Goal: Entertainment & Leisure: Browse casually

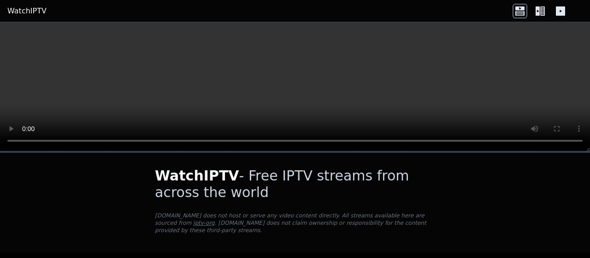
click at [545, 11] on icon at bounding box center [543, 10] width 5 height 9
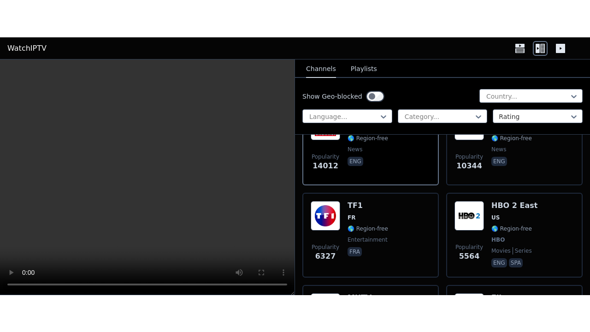
scroll to position [174, 0]
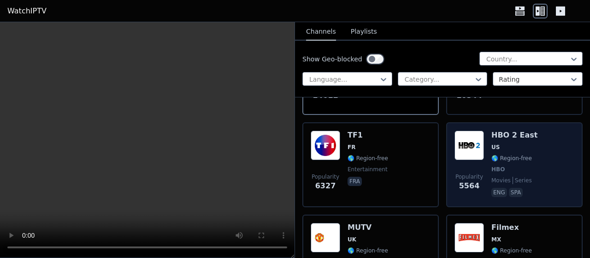
click at [492, 145] on span "US" at bounding box center [496, 146] width 8 height 7
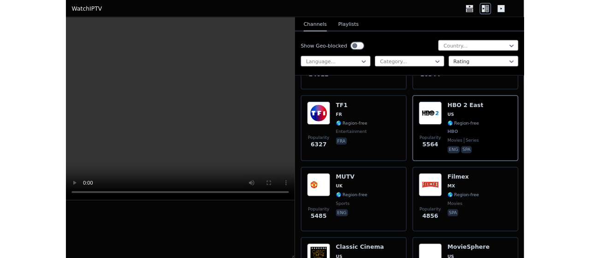
scroll to position [167, 0]
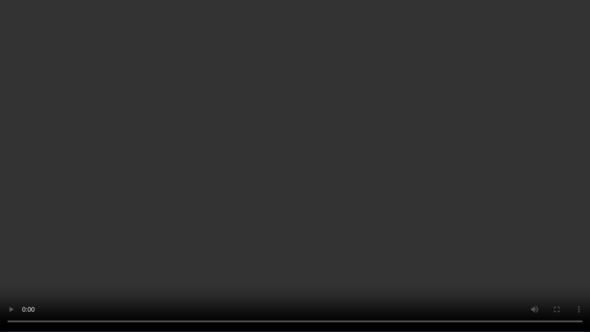
click at [578, 15] on video at bounding box center [295, 166] width 590 height 332
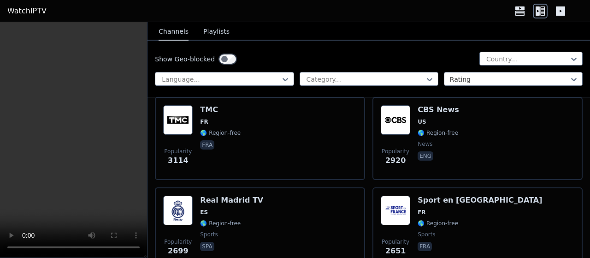
scroll to position [266, 0]
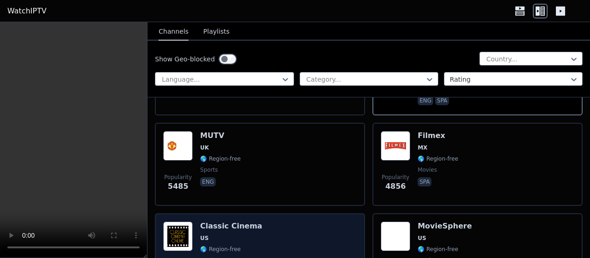
click at [177, 235] on img at bounding box center [178, 236] width 30 height 30
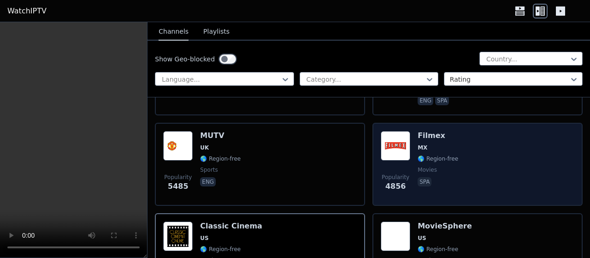
click at [437, 144] on span "MX" at bounding box center [438, 147] width 41 height 7
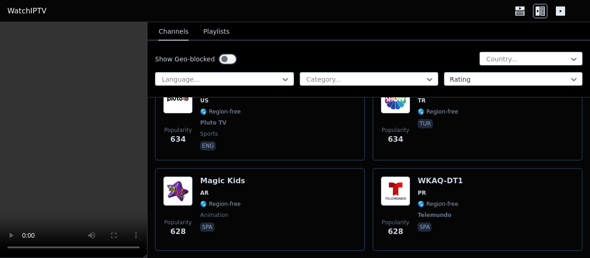
scroll to position [5793, 0]
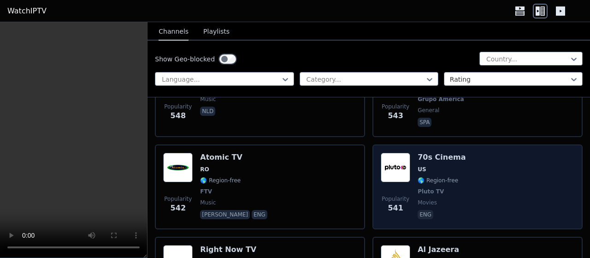
click at [399, 158] on img at bounding box center [396, 168] width 30 height 30
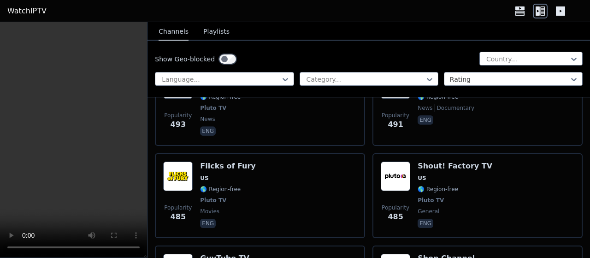
scroll to position [7205, 0]
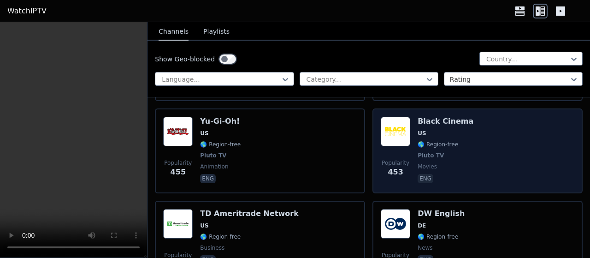
click at [410, 138] on div "Popularity 453 Black Cinema US 🌎 Region-free Pluto TV movies eng" at bounding box center [478, 151] width 194 height 68
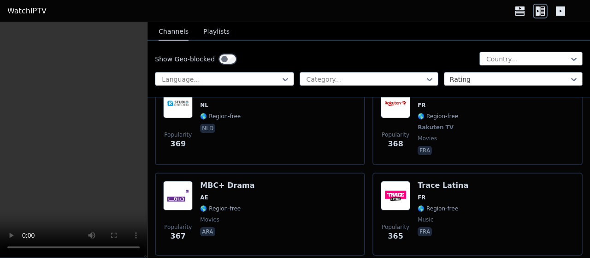
scroll to position [9196, 0]
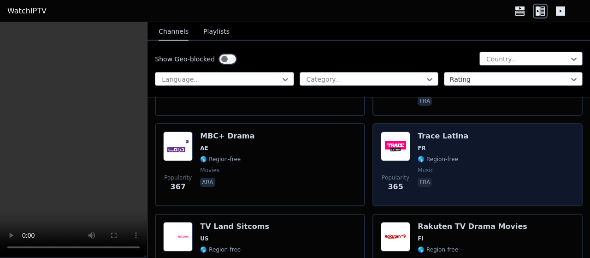
click at [402, 150] on img at bounding box center [396, 146] width 30 height 30
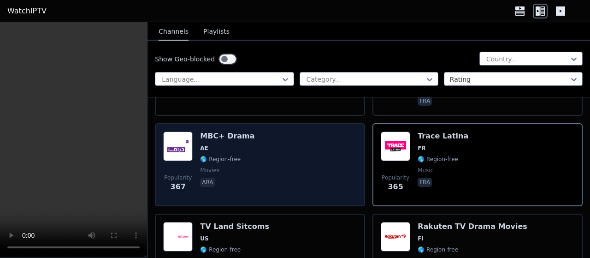
click at [189, 132] on img at bounding box center [178, 146] width 30 height 30
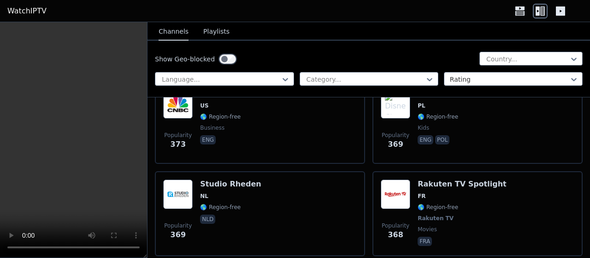
scroll to position [8642, 0]
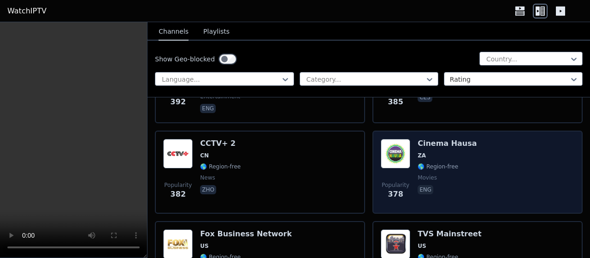
click at [394, 144] on img at bounding box center [396, 154] width 30 height 30
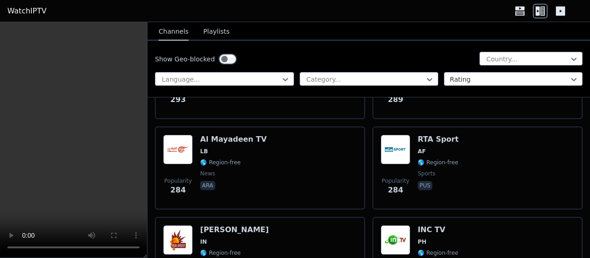
scroll to position [11367, 0]
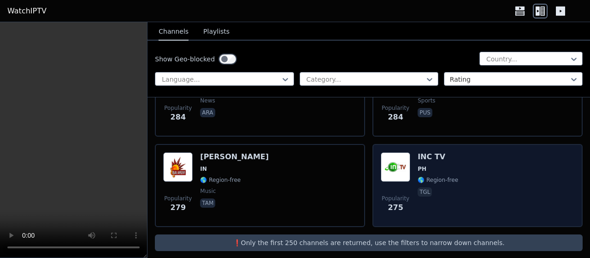
click at [402, 165] on img at bounding box center [396, 167] width 30 height 30
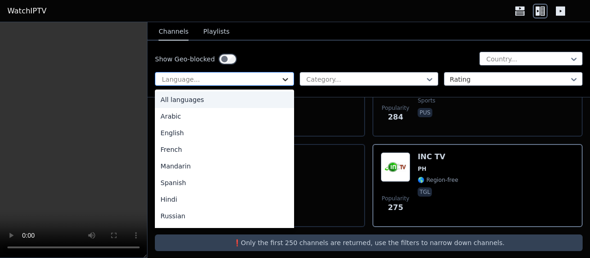
click at [284, 79] on icon at bounding box center [286, 79] width 6 height 3
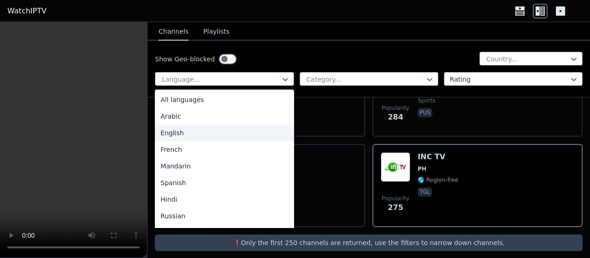
click at [182, 135] on div "English" at bounding box center [224, 133] width 139 height 17
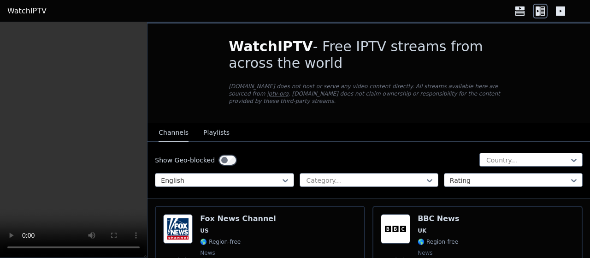
scroll to position [191, 0]
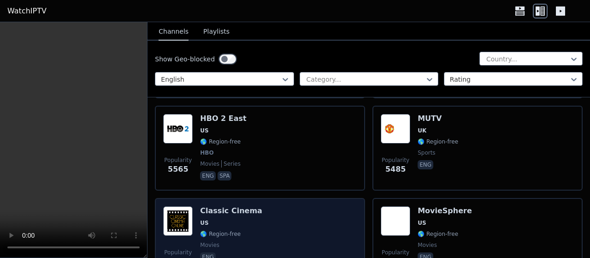
click at [209, 208] on div "Classic Cinema US 🌎 Region-free movies eng" at bounding box center [231, 239] width 62 height 66
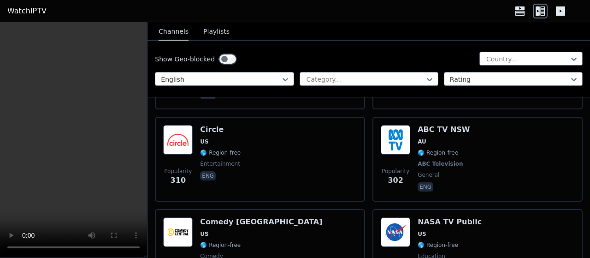
scroll to position [6240, 0]
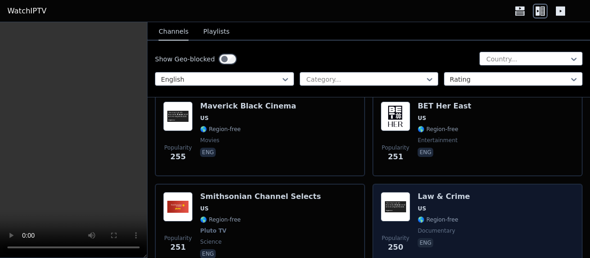
click at [423, 195] on div "Law & Crime US 🌎 Region-free documentary eng" at bounding box center [444, 226] width 53 height 68
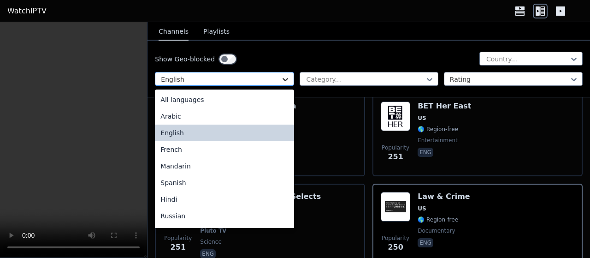
click at [284, 80] on icon at bounding box center [286, 79] width 6 height 3
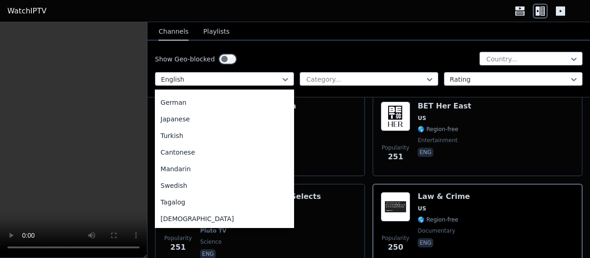
scroll to position [201, 0]
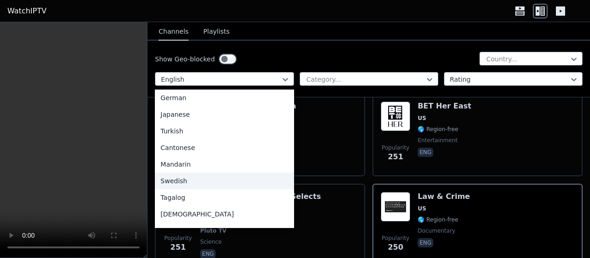
click at [193, 184] on div "Swedish" at bounding box center [224, 181] width 139 height 17
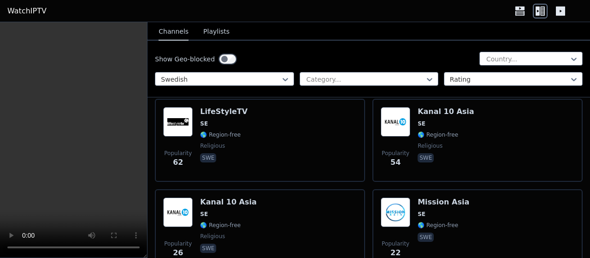
scroll to position [198, 0]
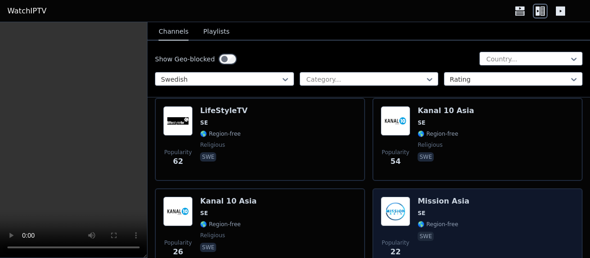
click at [404, 203] on img at bounding box center [396, 212] width 30 height 30
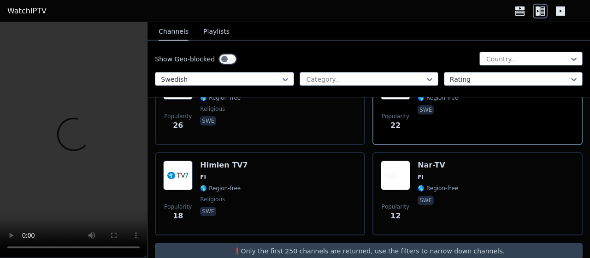
scroll to position [333, 0]
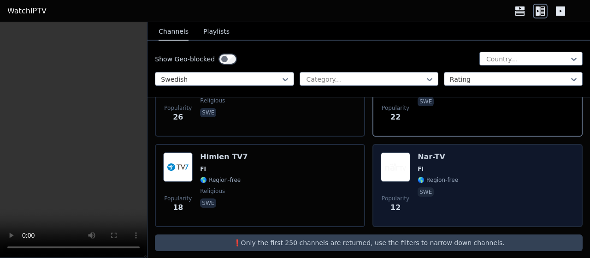
click at [399, 164] on img at bounding box center [396, 167] width 30 height 30
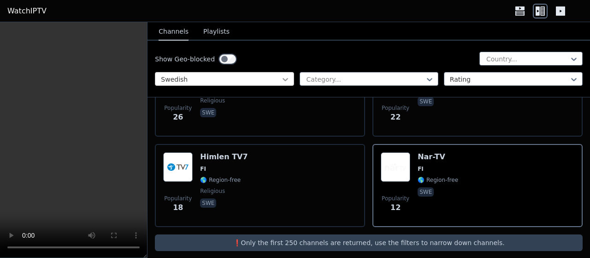
click at [284, 77] on icon at bounding box center [285, 79] width 9 height 9
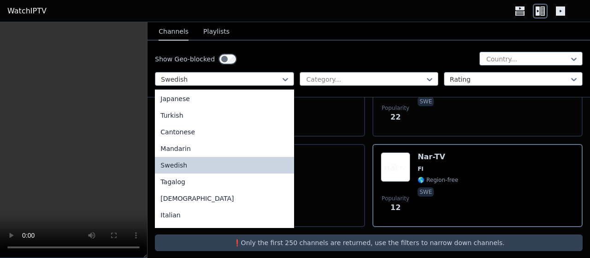
scroll to position [231, 0]
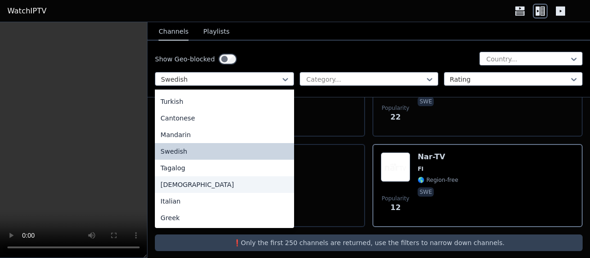
click at [182, 184] on div "[DEMOGRAPHIC_DATA]" at bounding box center [224, 184] width 139 height 17
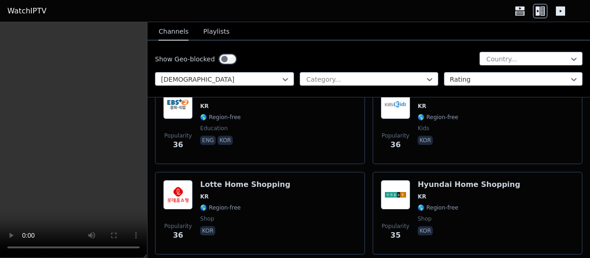
scroll to position [699, 0]
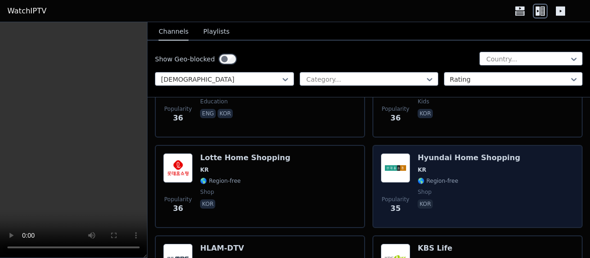
click at [390, 167] on img at bounding box center [396, 168] width 30 height 30
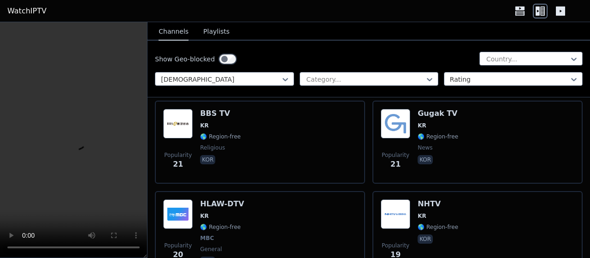
scroll to position [1493, 0]
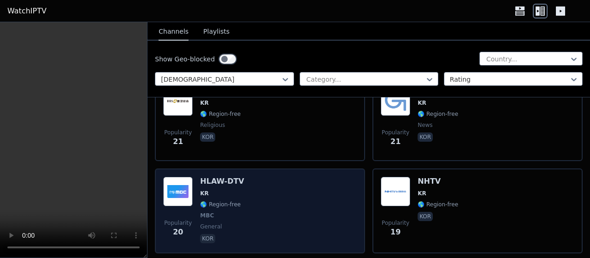
click at [215, 190] on span "KR" at bounding box center [222, 193] width 44 height 7
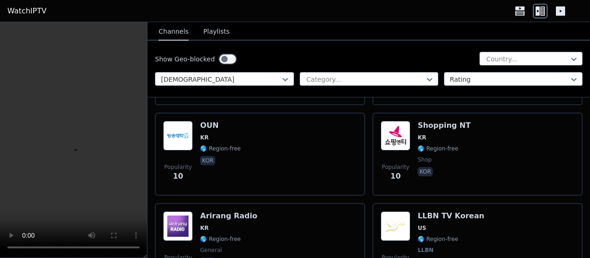
scroll to position [2974, 0]
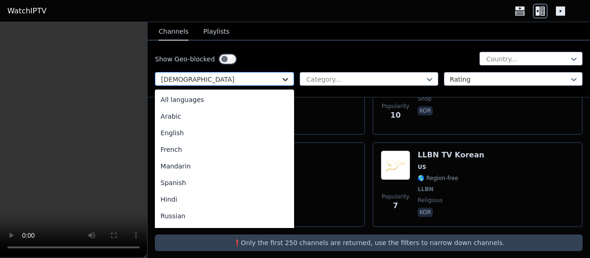
click at [285, 78] on icon at bounding box center [286, 79] width 6 height 3
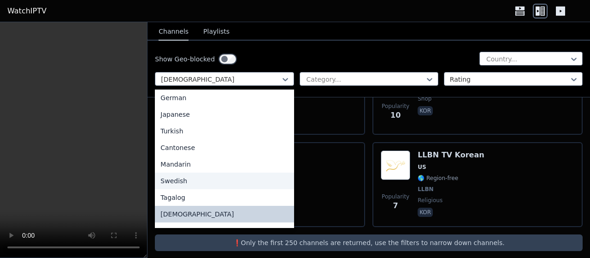
scroll to position [231, 0]
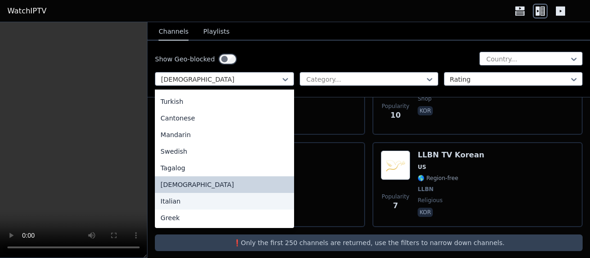
click at [170, 202] on div "Italian" at bounding box center [224, 201] width 139 height 17
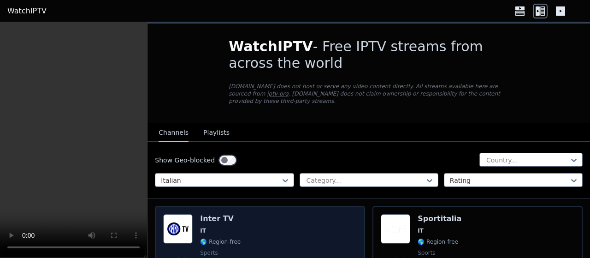
click at [202, 214] on h6 "Inter TV" at bounding box center [220, 218] width 41 height 9
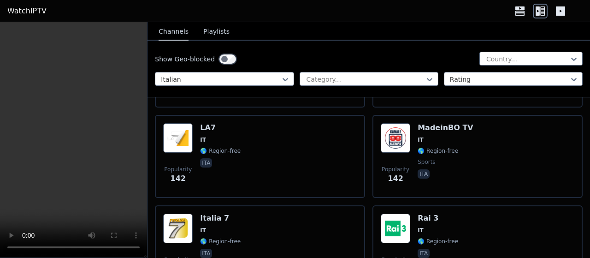
scroll to position [997, 0]
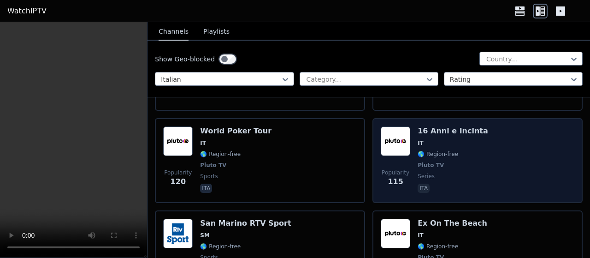
click at [412, 128] on div "Popularity 115 16 Anni e Incinta IT 🌎 Region-free Pluto TV series ita" at bounding box center [478, 160] width 194 height 68
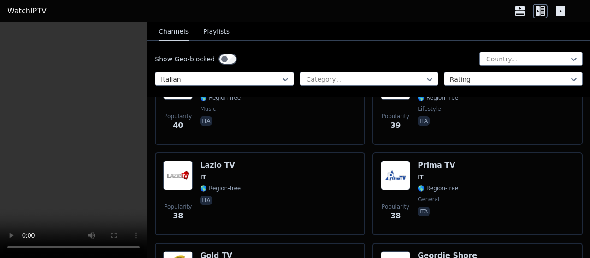
scroll to position [2629, 0]
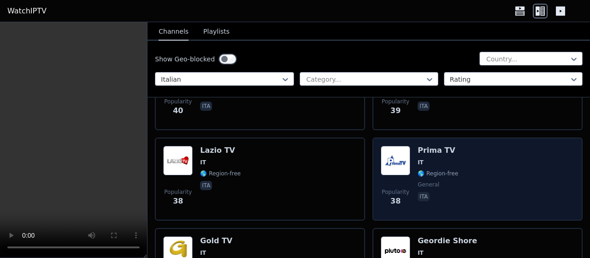
click at [408, 154] on div "Popularity 38 Prima TV IT 🌎 Region-free general ita" at bounding box center [478, 179] width 194 height 66
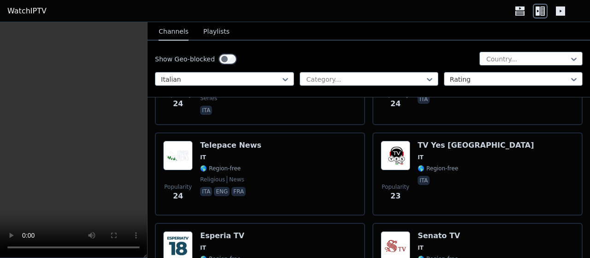
scroll to position [4425, 0]
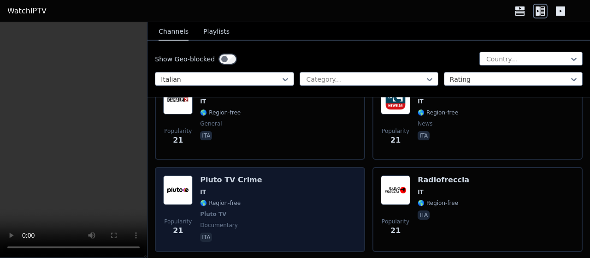
click at [211, 199] on span "🌎 Region-free" at bounding box center [220, 202] width 41 height 7
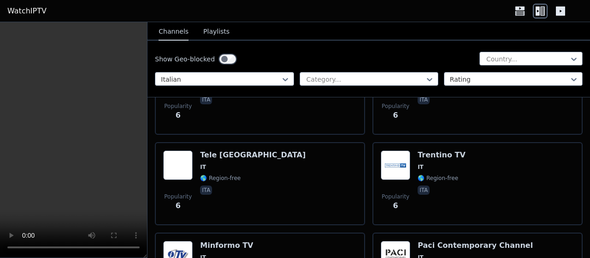
scroll to position [10164, 0]
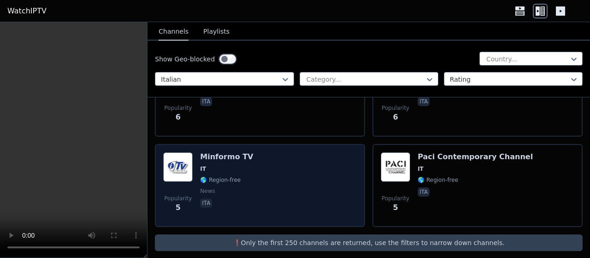
click at [219, 165] on span "IT" at bounding box center [226, 168] width 53 height 7
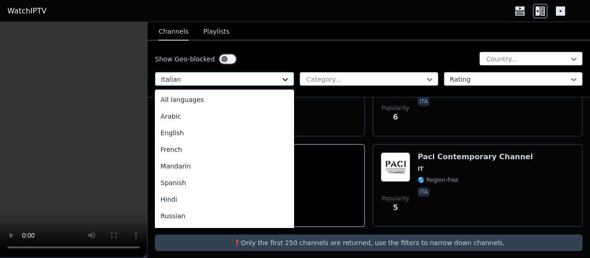
click at [286, 77] on icon at bounding box center [285, 79] width 9 height 9
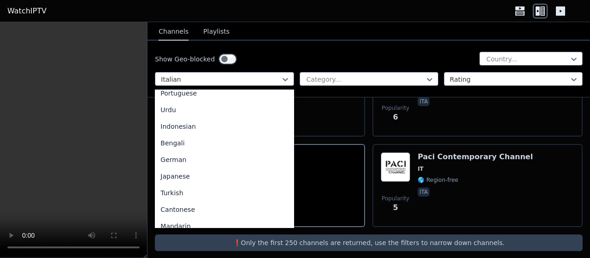
scroll to position [130, 0]
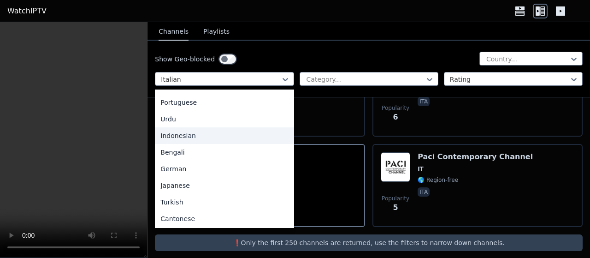
click at [185, 137] on div "Indonesian" at bounding box center [224, 135] width 139 height 17
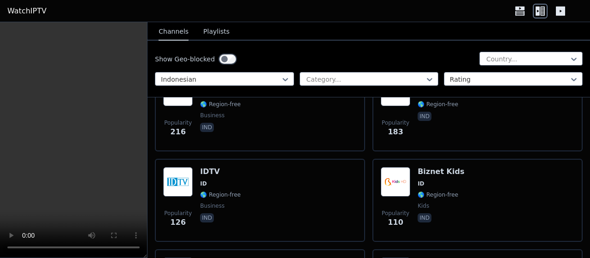
scroll to position [155, 0]
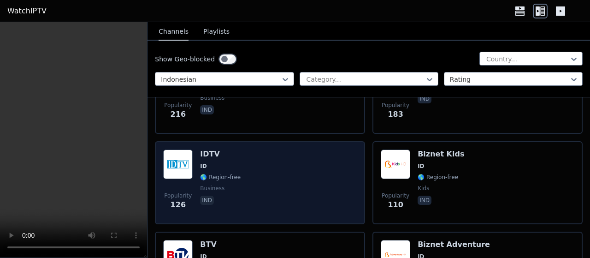
click at [179, 159] on img at bounding box center [178, 164] width 30 height 30
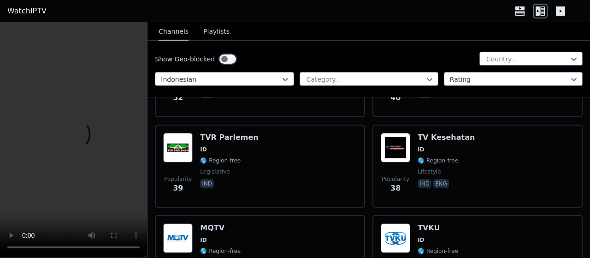
scroll to position [621, 0]
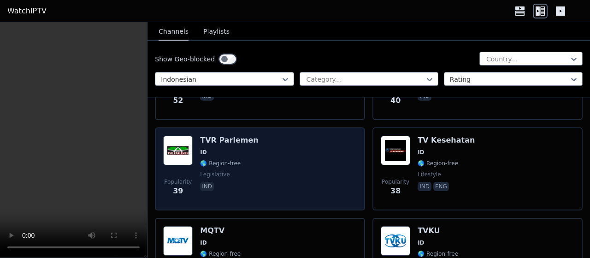
click at [177, 145] on img at bounding box center [178, 151] width 30 height 30
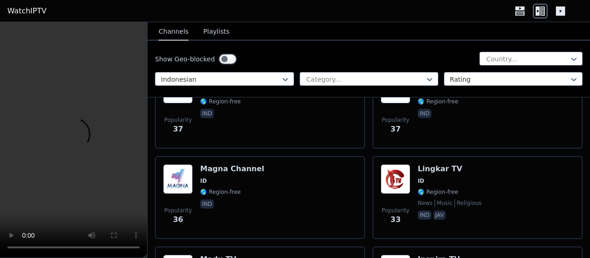
scroll to position [815, 0]
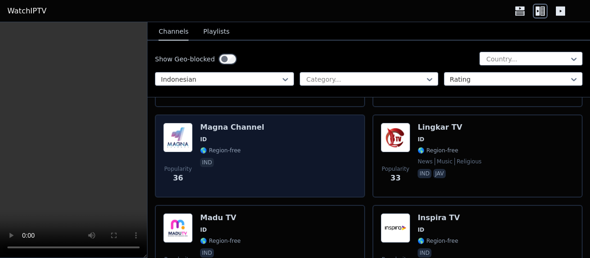
click at [221, 136] on span "ID" at bounding box center [232, 139] width 64 height 7
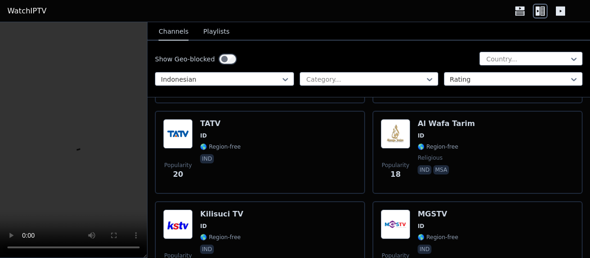
scroll to position [1526, 0]
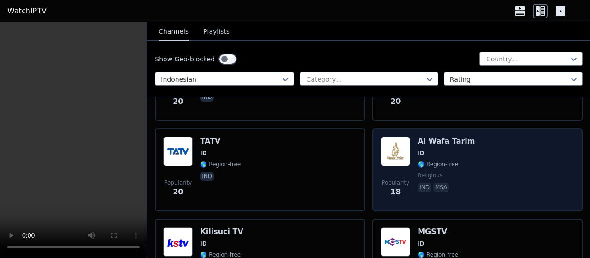
click at [398, 142] on img at bounding box center [396, 152] width 30 height 30
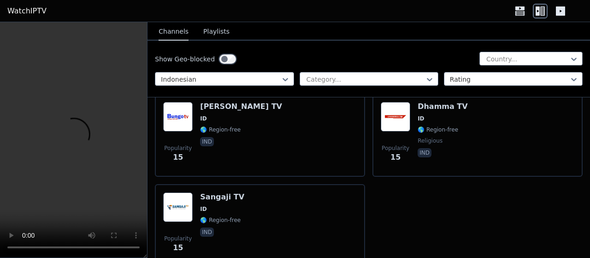
scroll to position [1841, 0]
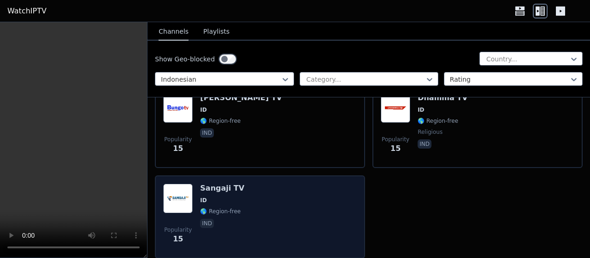
click at [197, 203] on div "Popularity 15 Sangaji TV ID 🌎 Region-free ind" at bounding box center [260, 217] width 194 height 66
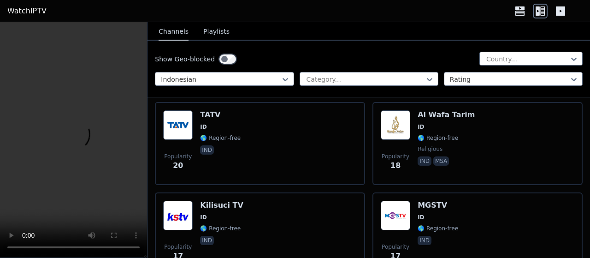
scroll to position [1446, 0]
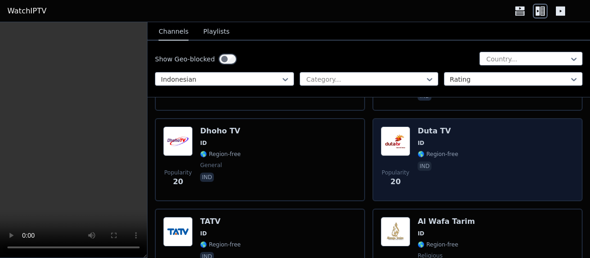
click at [406, 137] on img at bounding box center [396, 141] width 30 height 30
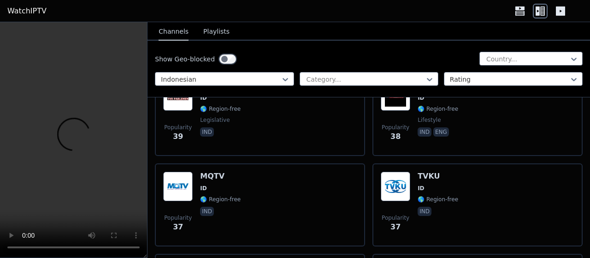
scroll to position [436, 0]
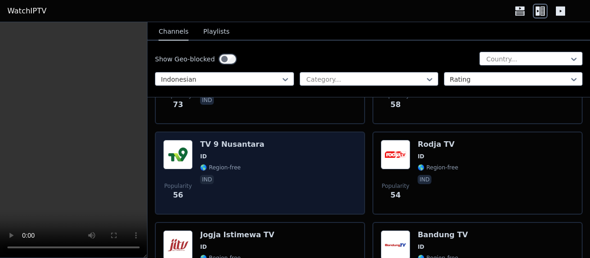
click at [213, 153] on span "ID" at bounding box center [232, 156] width 64 height 7
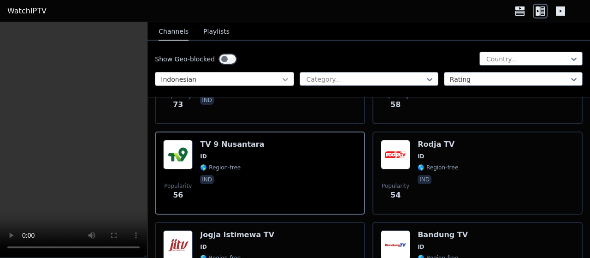
click at [282, 76] on icon at bounding box center [285, 79] width 9 height 9
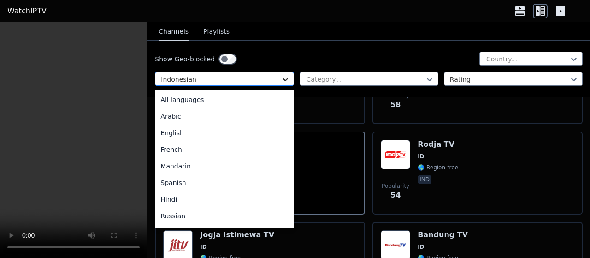
scroll to position [52, 0]
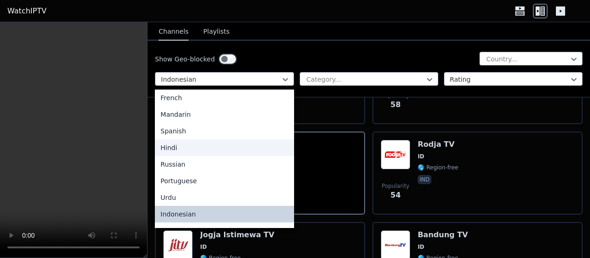
click at [185, 148] on div "Hindi" at bounding box center [224, 147] width 139 height 17
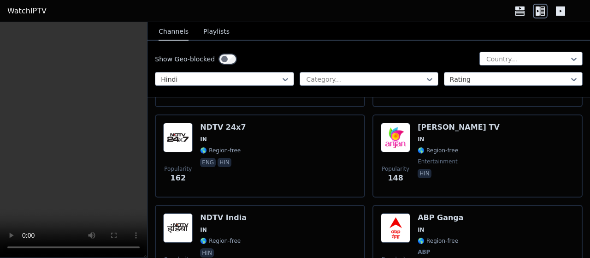
scroll to position [369, 0]
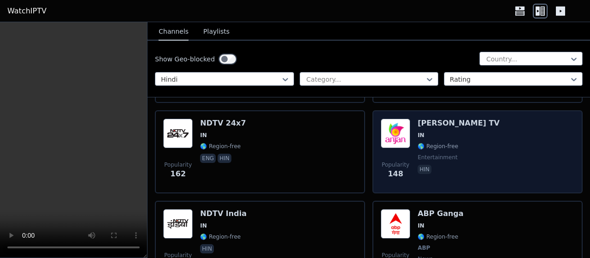
click at [392, 126] on img at bounding box center [396, 134] width 30 height 30
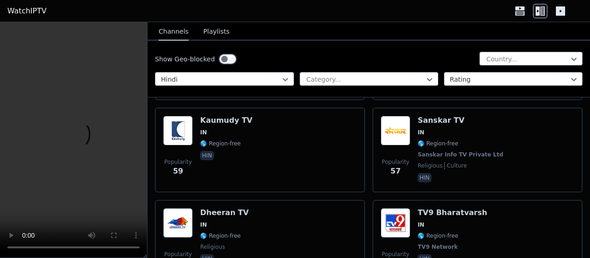
scroll to position [652, 0]
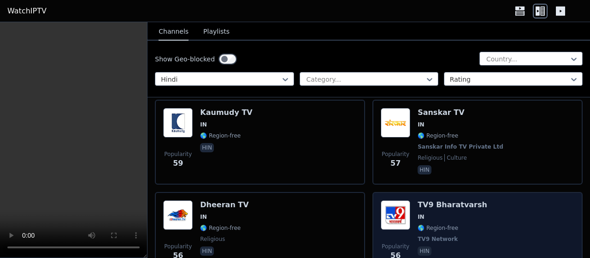
click at [396, 217] on img at bounding box center [396, 215] width 30 height 30
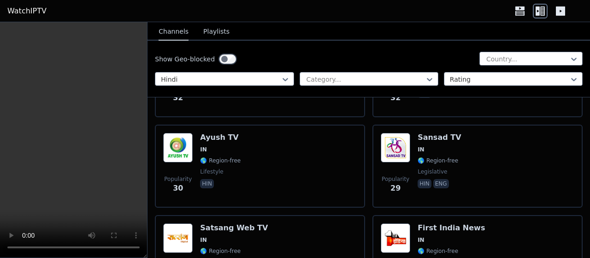
scroll to position [1370, 0]
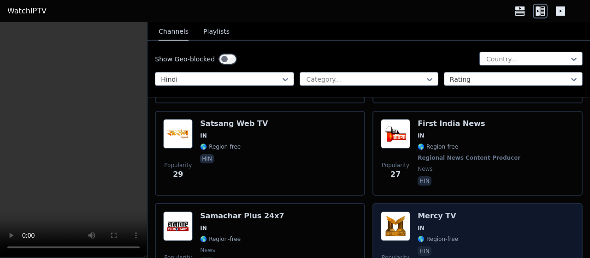
click at [391, 222] on img at bounding box center [396, 226] width 30 height 30
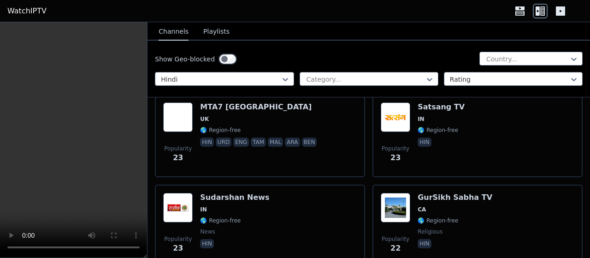
scroll to position [1773, 0]
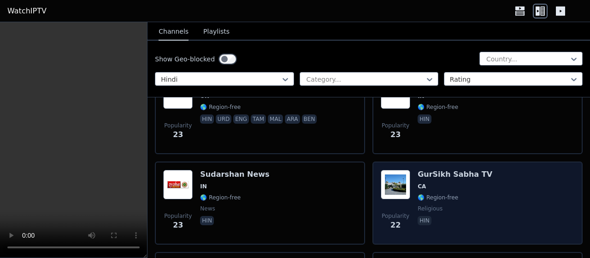
click at [386, 193] on div "Popularity 22" at bounding box center [396, 203] width 30 height 66
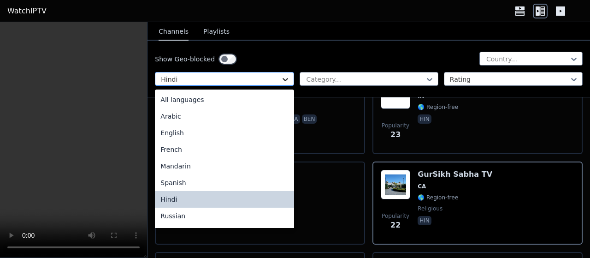
click at [284, 78] on icon at bounding box center [285, 79] width 9 height 9
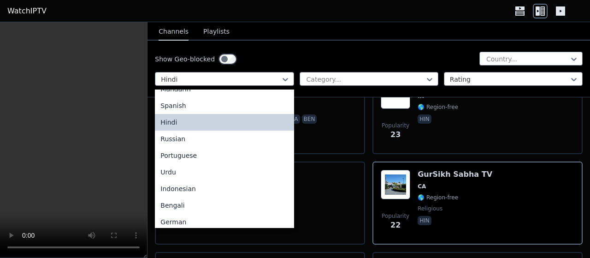
scroll to position [93, 0]
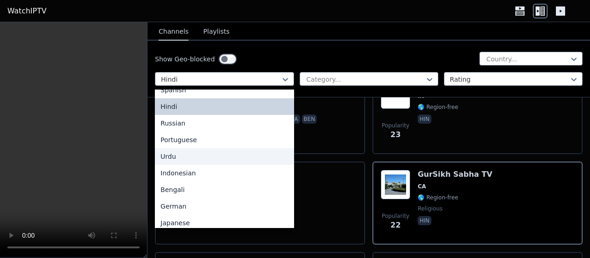
click at [170, 159] on div "Urdu" at bounding box center [224, 156] width 139 height 17
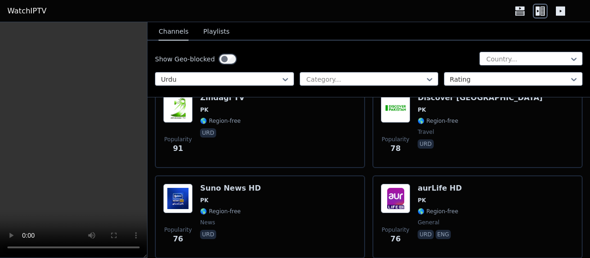
scroll to position [309, 0]
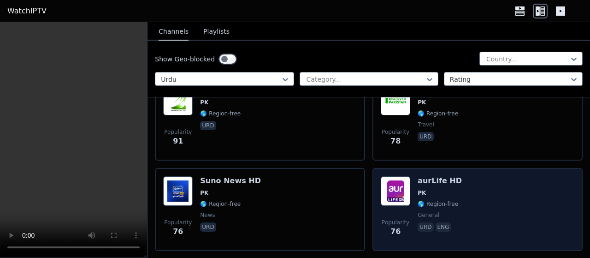
click at [401, 176] on img at bounding box center [396, 191] width 30 height 30
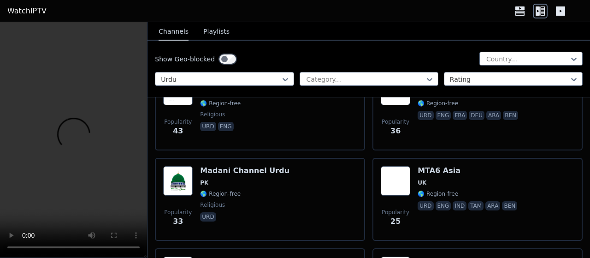
scroll to position [686, 0]
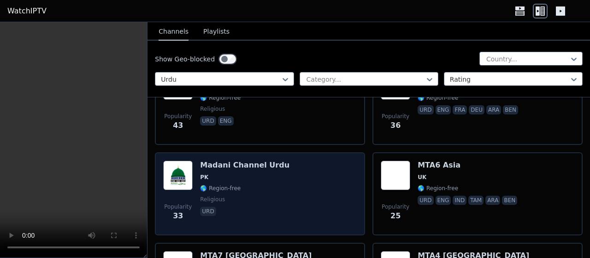
click at [172, 163] on img at bounding box center [178, 176] width 30 height 30
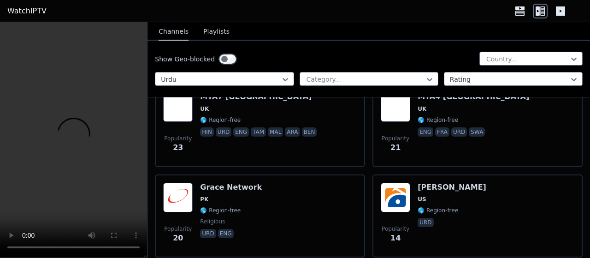
scroll to position [858, 0]
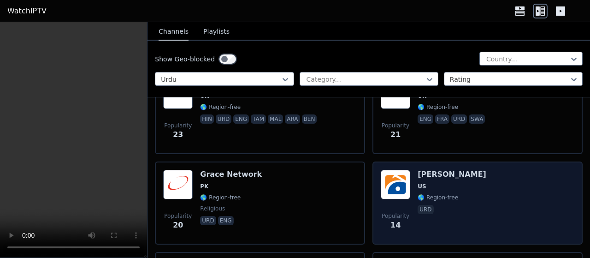
click at [400, 178] on img at bounding box center [396, 185] width 30 height 30
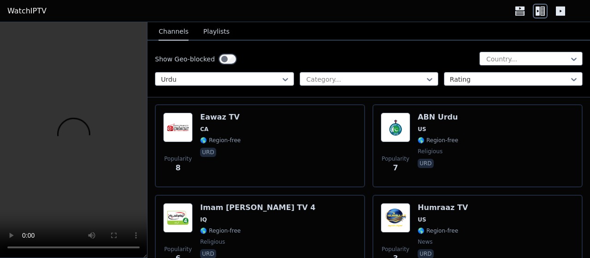
scroll to position [1036, 0]
